Goal: Task Accomplishment & Management: Use online tool/utility

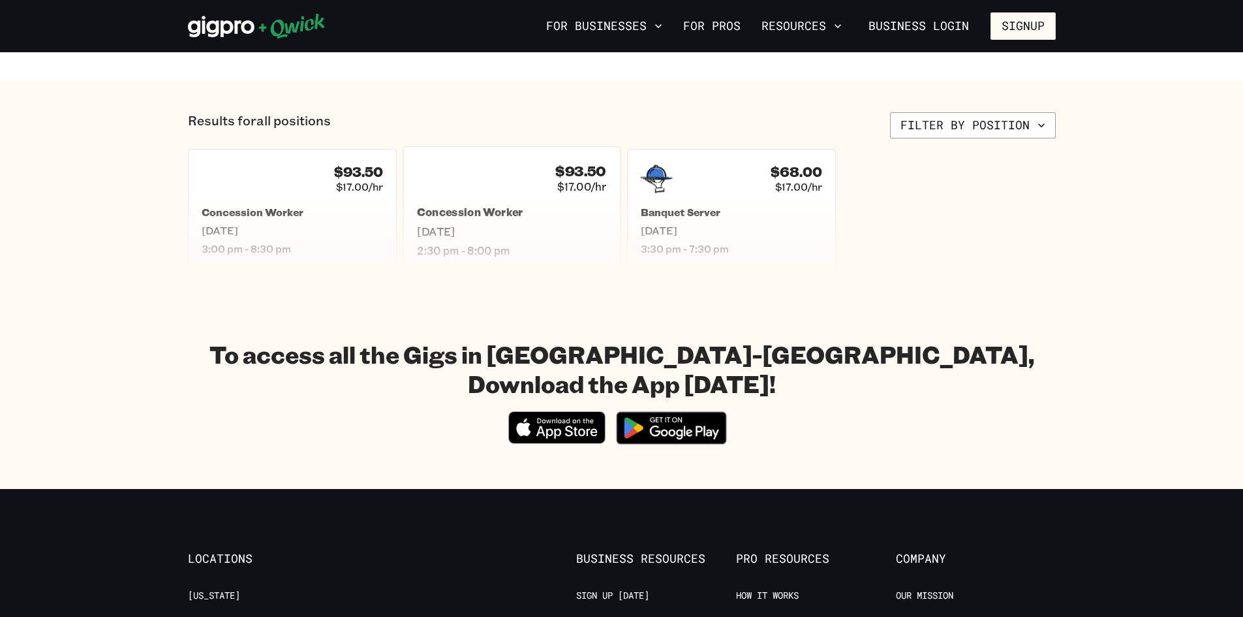
scroll to position [392, 0]
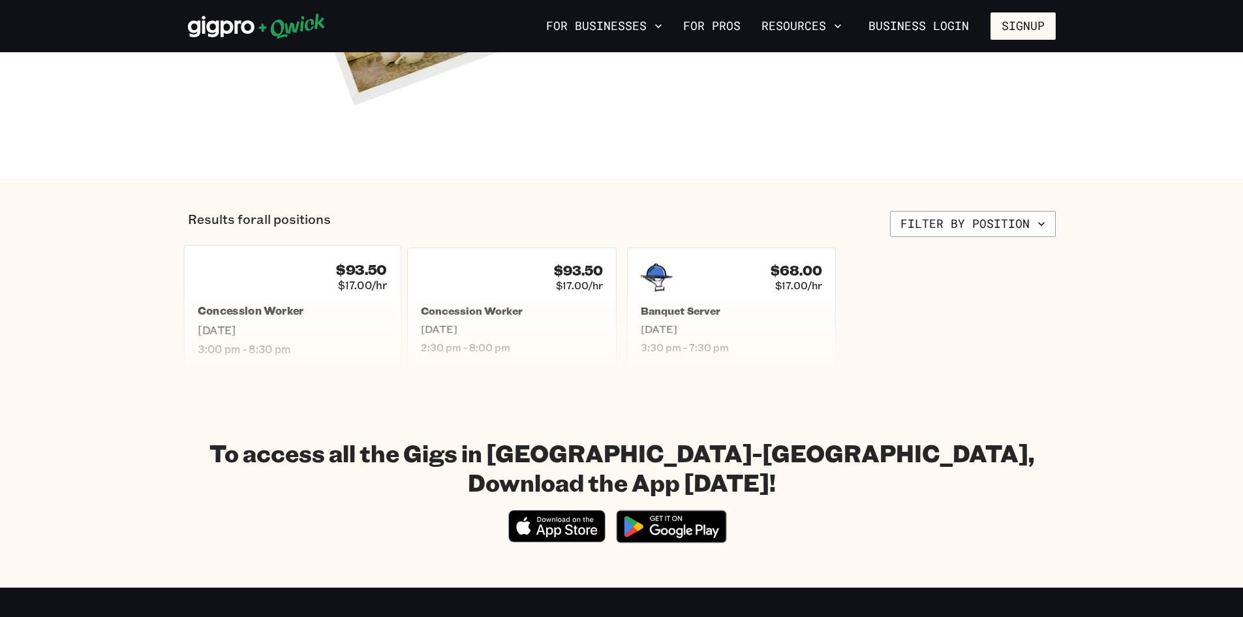
click at [304, 294] on div "$93.50 $17.00/hr Concession Worker [DATE] 3:00 pm - 8:30 pm" at bounding box center [291, 307] width 217 height 125
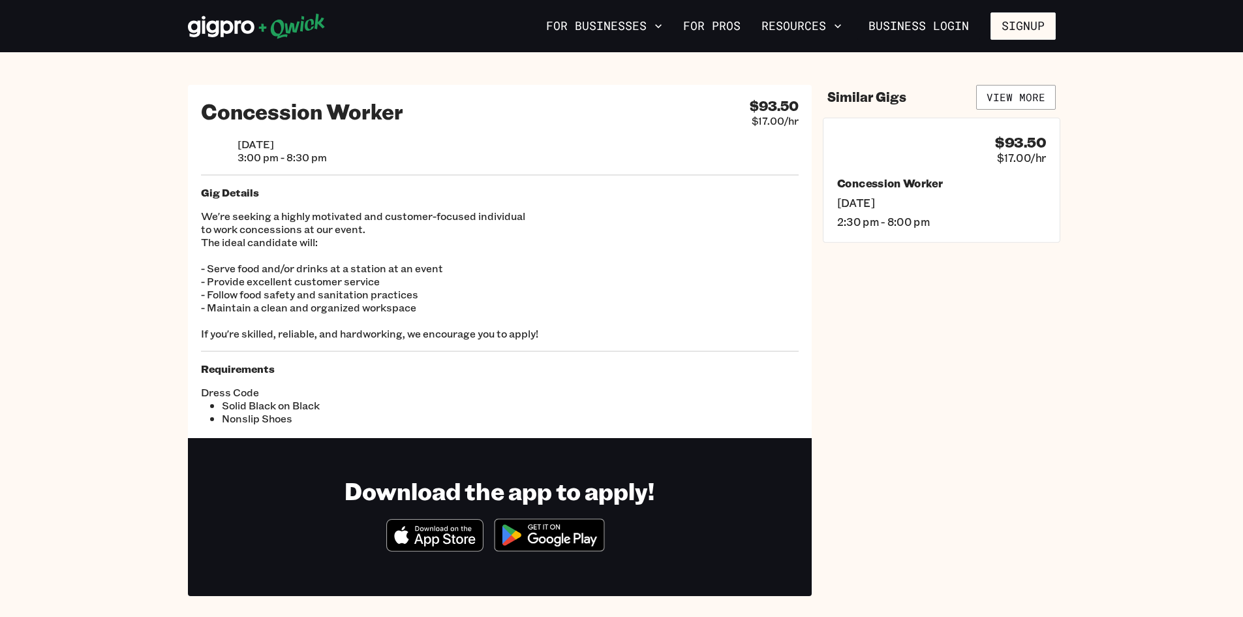
click at [874, 217] on span "2:30 pm - 8:00 pm" at bounding box center [941, 222] width 209 height 14
click at [863, 219] on span "3:00 pm - 8:30 pm" at bounding box center [941, 222] width 209 height 14
click at [884, 215] on span "2:30 pm - 8:00 pm" at bounding box center [941, 222] width 209 height 14
click at [871, 216] on span "3:00 pm - 8:30 pm" at bounding box center [941, 219] width 201 height 13
click at [1023, 97] on link "View More" at bounding box center [1017, 97] width 80 height 25
